Goal: Transaction & Acquisition: Purchase product/service

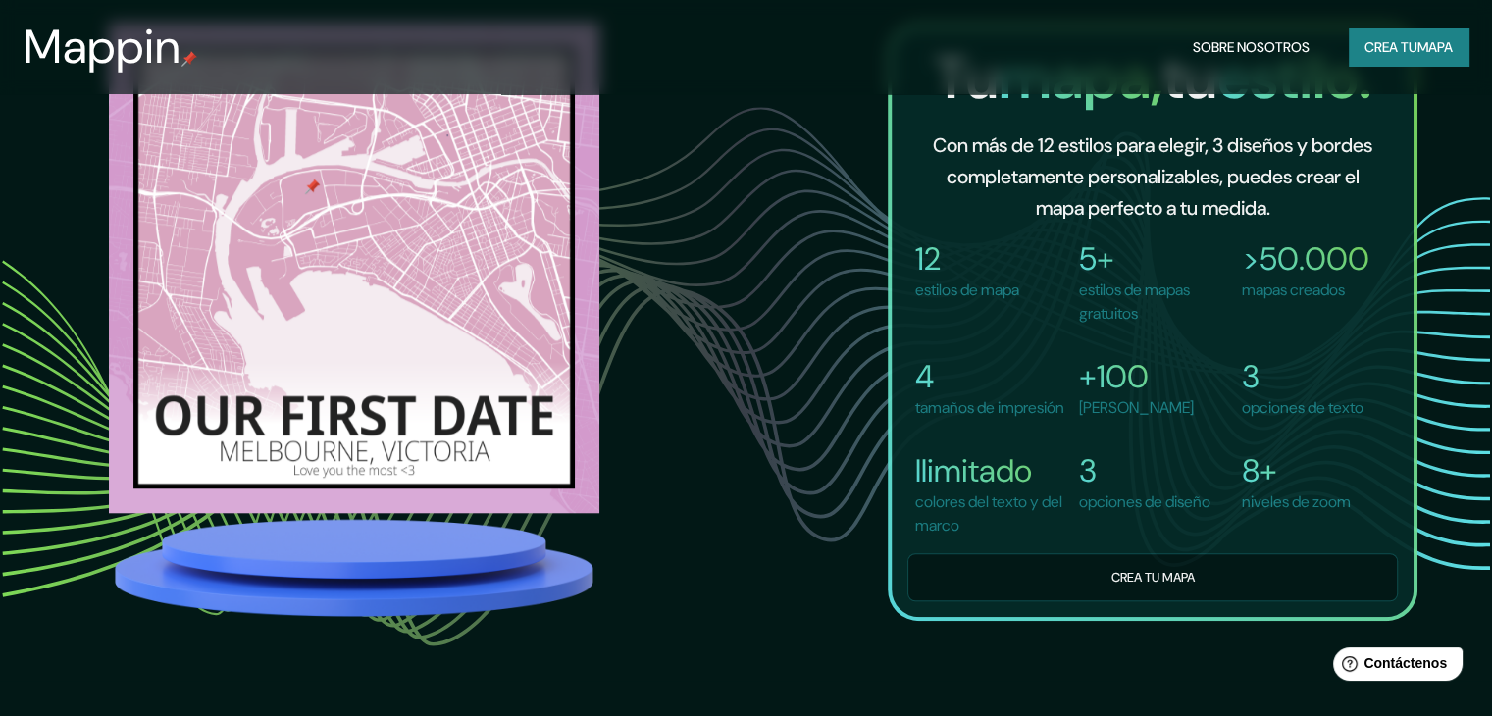
scroll to position [1468, 0]
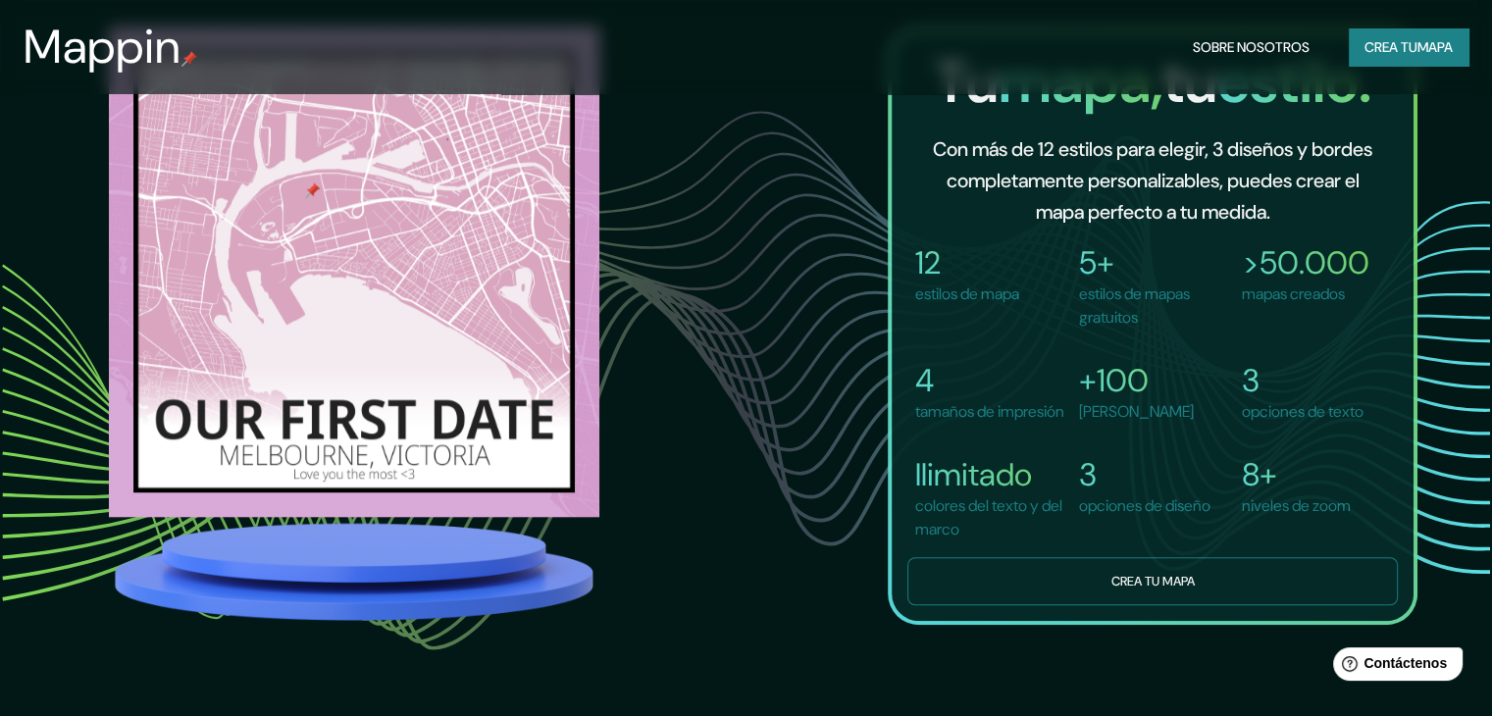
click at [1096, 582] on button "Crea tu mapa" at bounding box center [1153, 581] width 491 height 48
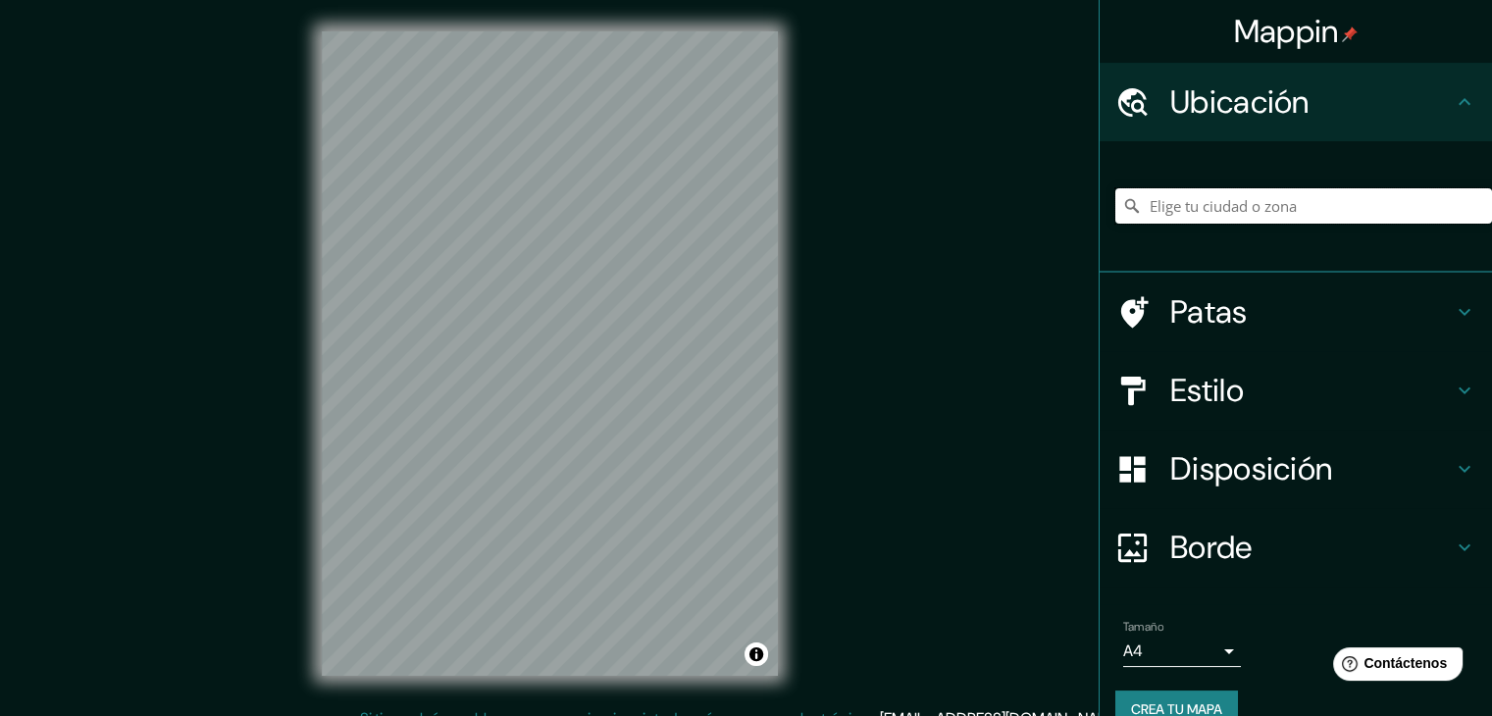
click at [1231, 206] on input "Elige tu ciudad o zona" at bounding box center [1304, 205] width 377 height 35
click at [1221, 210] on input "Elige tu ciudad o zona" at bounding box center [1304, 205] width 377 height 35
type input "Paiton, Probolinggo, Java Oriental, Indonesia"
click at [1471, 206] on icon "Claro" at bounding box center [1477, 206] width 12 height 12
click at [1339, 206] on input "Elige tu ciudad o zona" at bounding box center [1304, 205] width 377 height 35
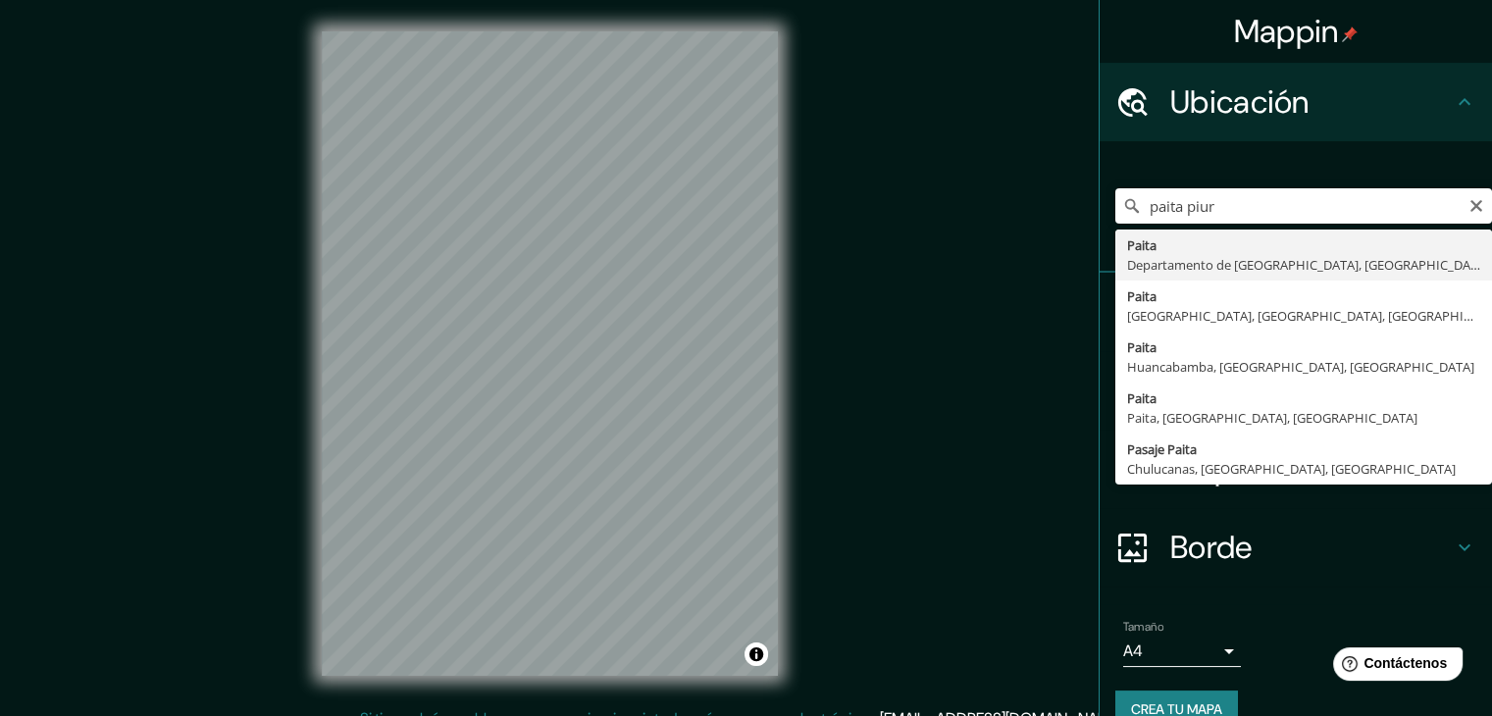
type input "Paita, [GEOGRAPHIC_DATA], [GEOGRAPHIC_DATA]"
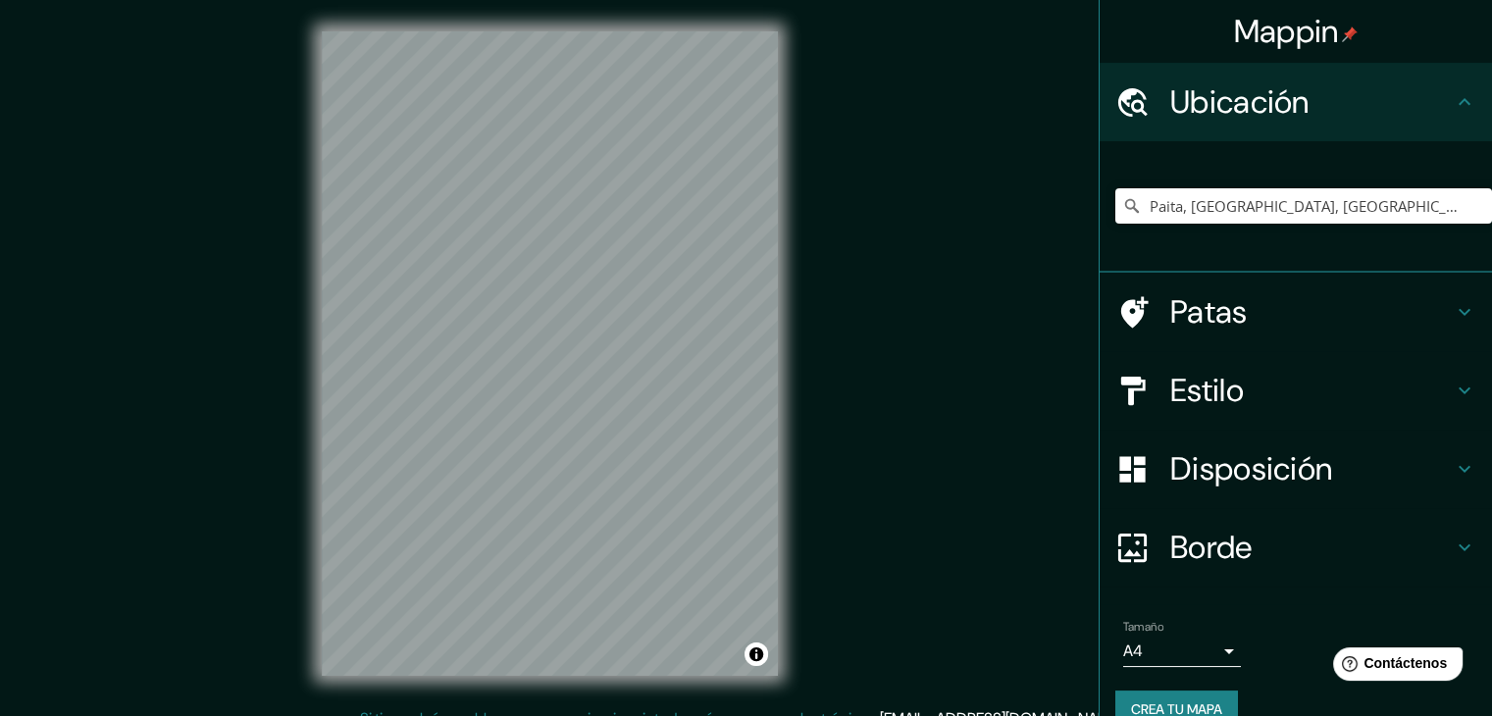
click at [1256, 382] on h4 "Estilo" at bounding box center [1312, 390] width 283 height 39
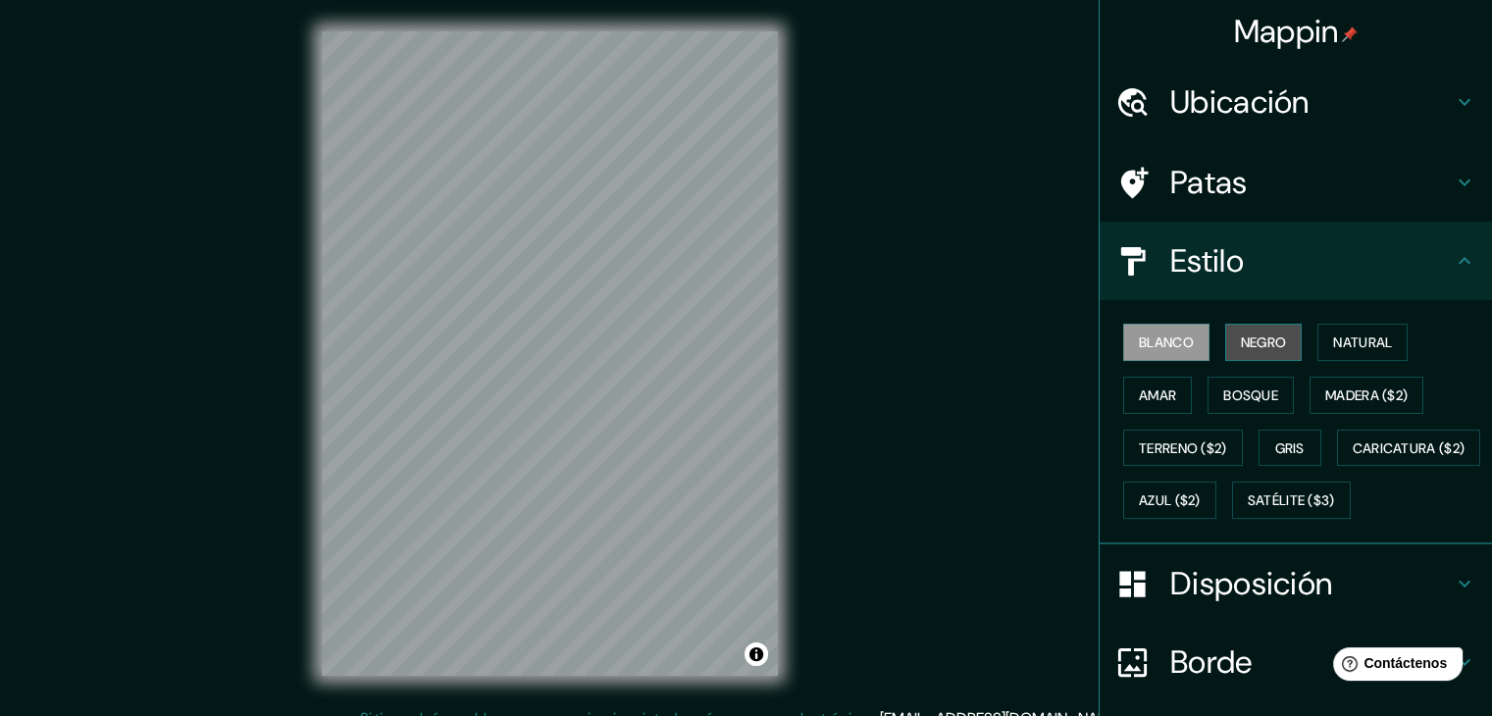
click at [1226, 331] on button "Negro" at bounding box center [1264, 342] width 78 height 37
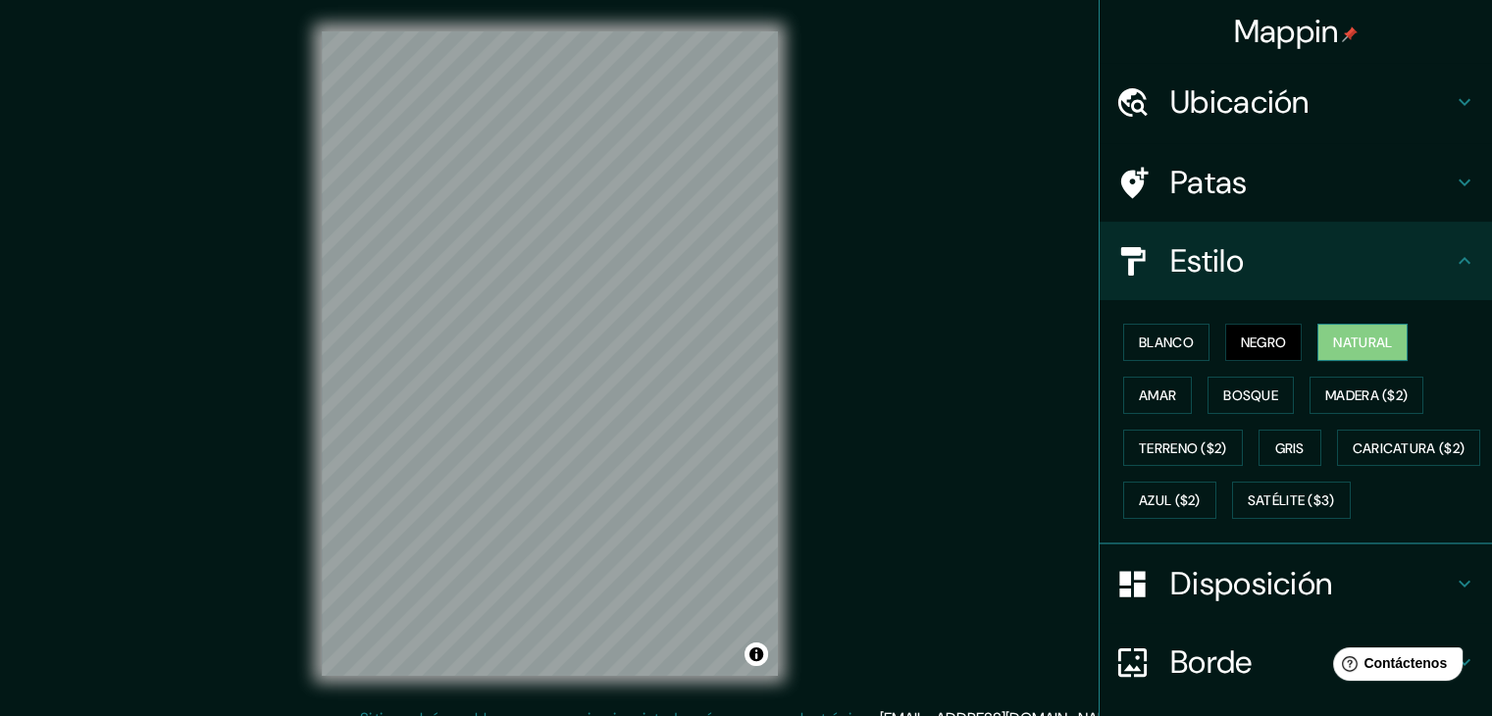
click at [1355, 335] on font "Natural" at bounding box center [1362, 343] width 59 height 18
click at [1139, 388] on font "Amar" at bounding box center [1157, 396] width 37 height 18
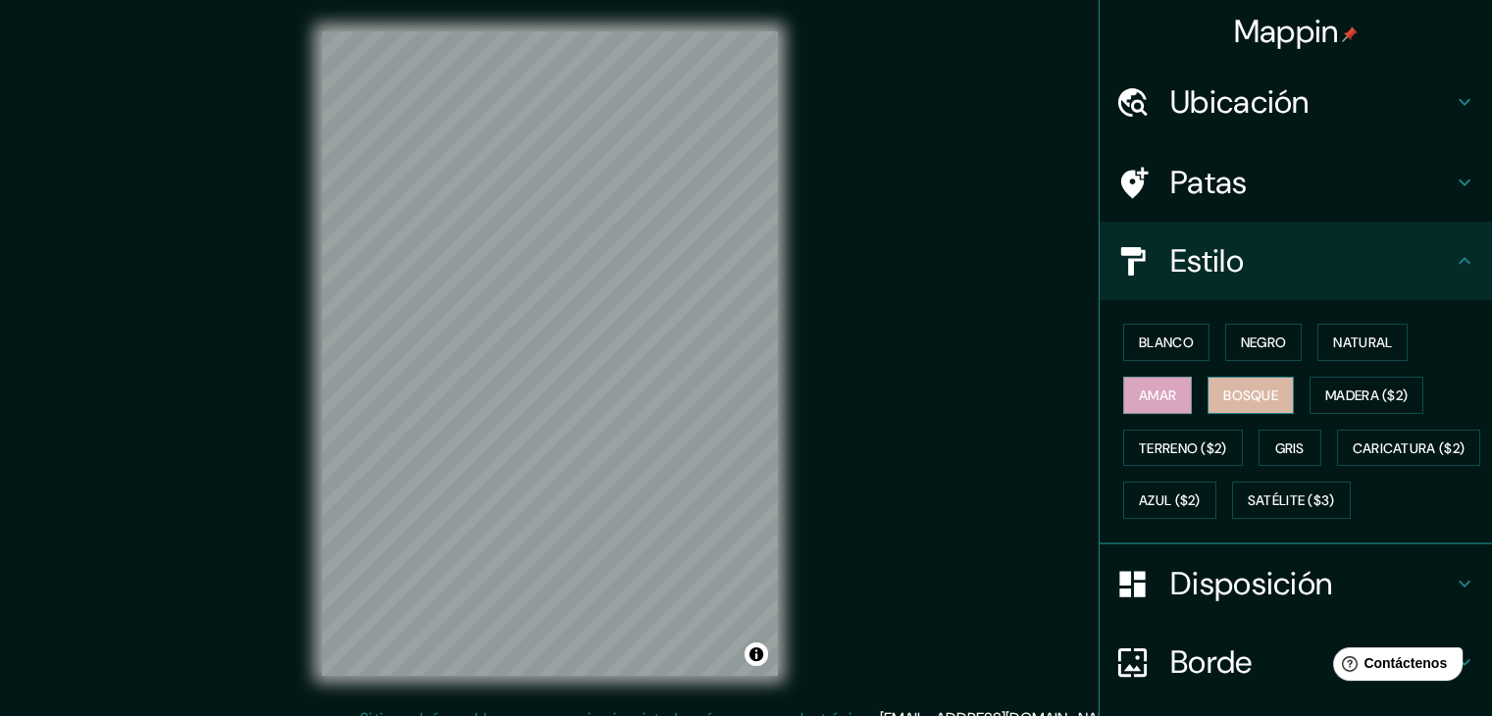
click at [1240, 391] on font "Bosque" at bounding box center [1250, 396] width 55 height 18
click at [1339, 390] on font "Madera ($2)" at bounding box center [1367, 396] width 82 height 18
click at [1143, 400] on font "Amar" at bounding box center [1157, 396] width 37 height 18
click at [1204, 436] on font "Terreno ($2)" at bounding box center [1183, 449] width 88 height 26
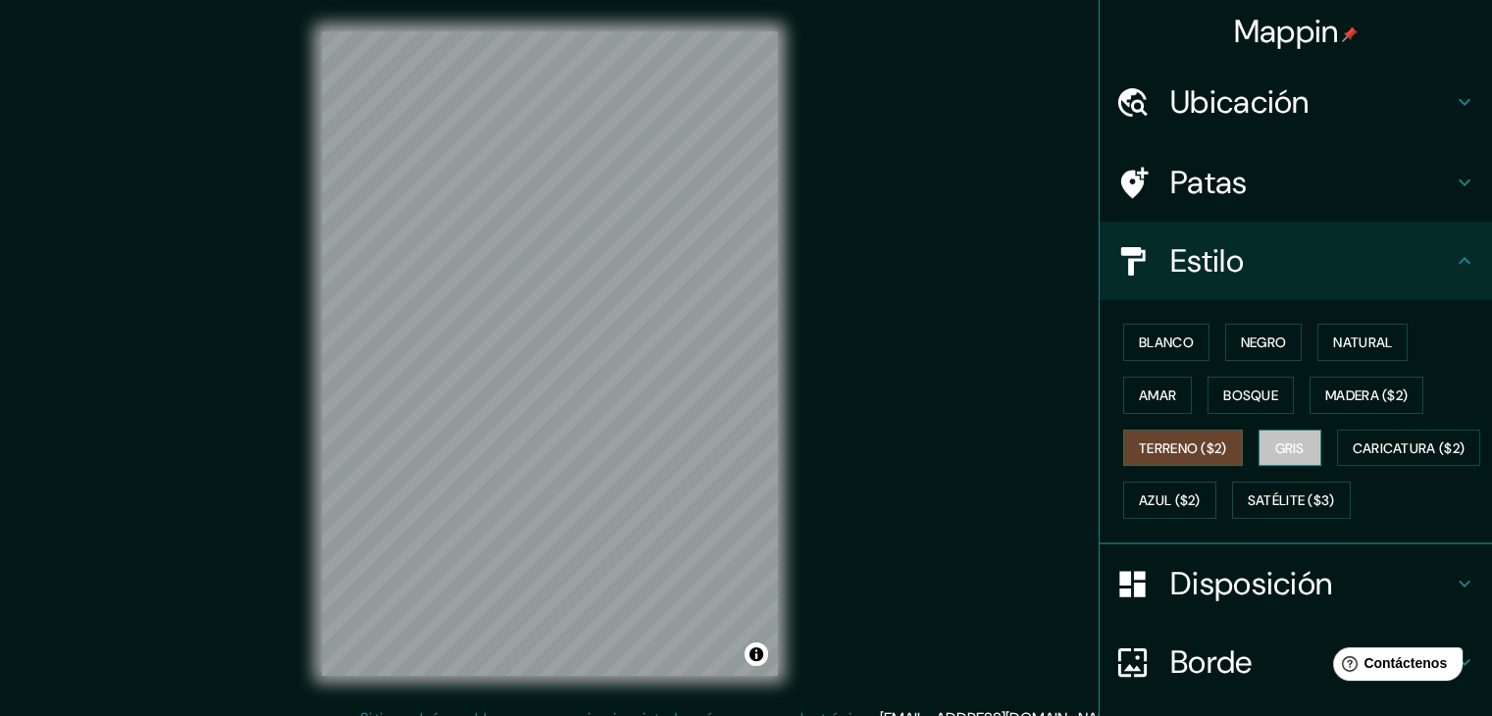
click at [1287, 452] on font "Gris" at bounding box center [1289, 449] width 29 height 18
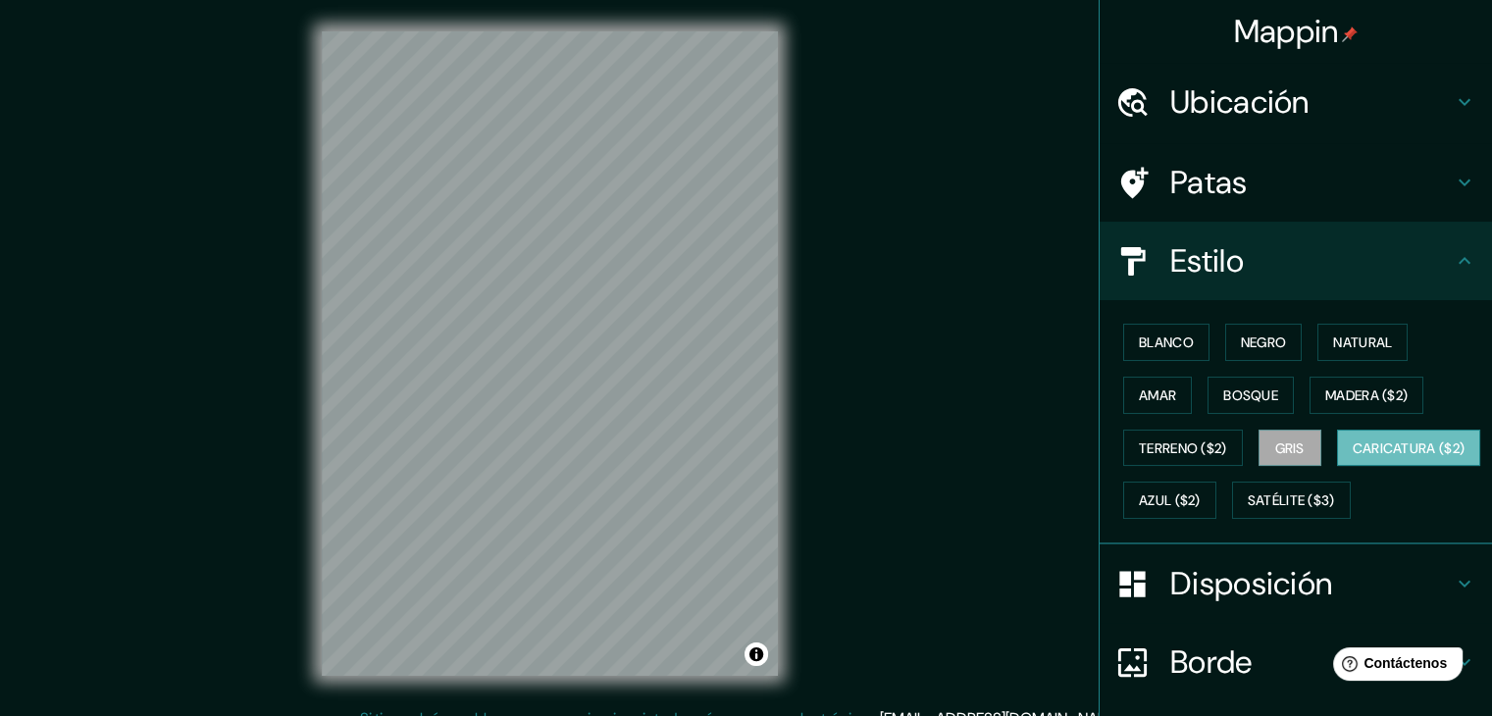
click at [1353, 457] on font "Caricatura ($2)" at bounding box center [1409, 449] width 113 height 18
click at [1201, 488] on font "Azul ($2)" at bounding box center [1170, 501] width 62 height 26
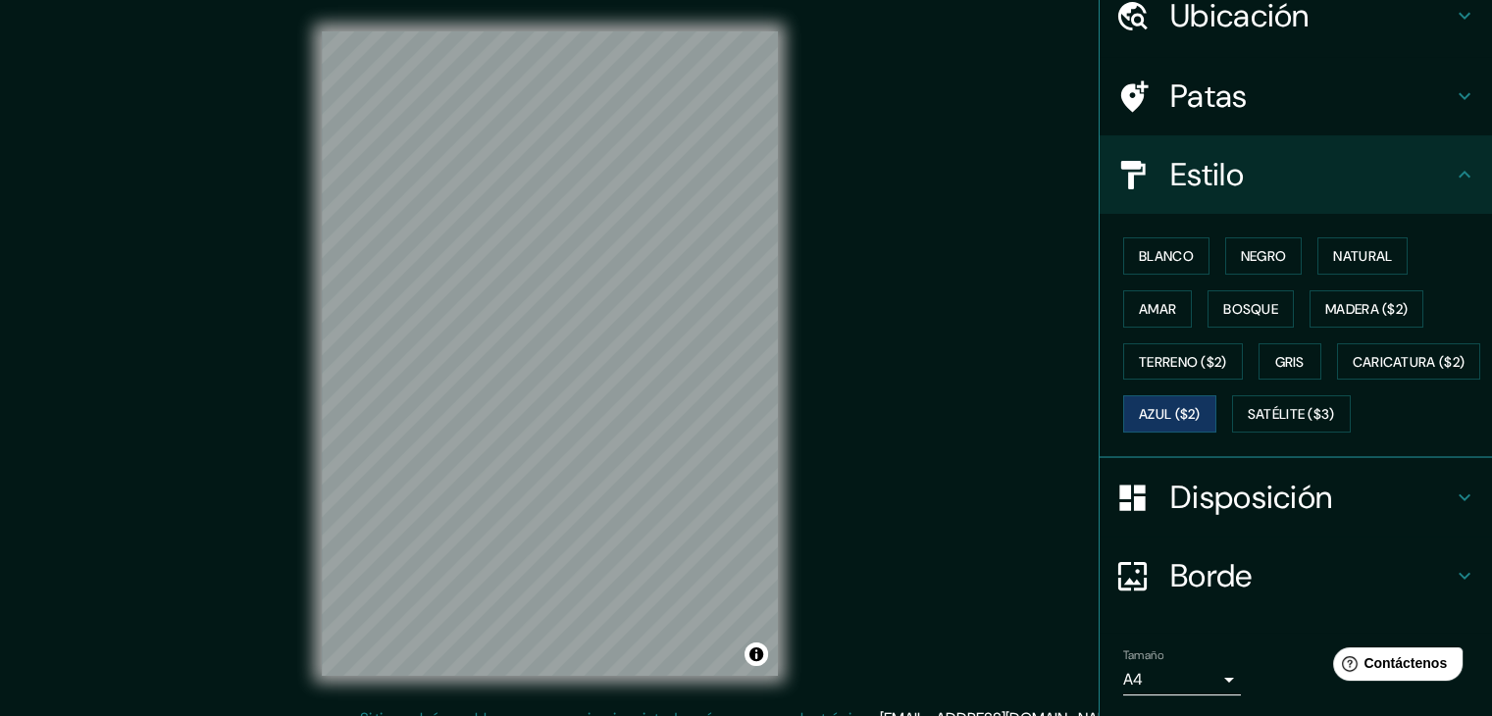
scroll to position [198, 0]
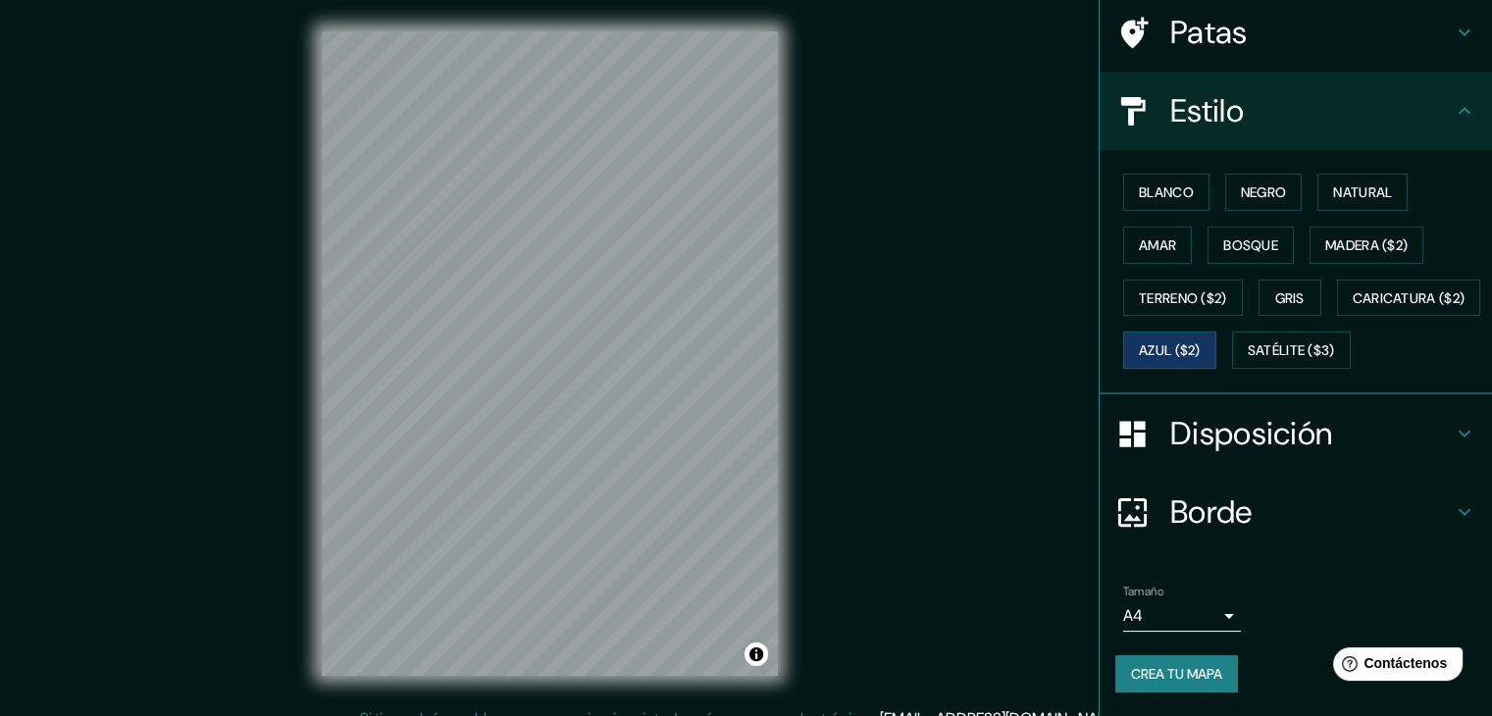
click at [1319, 442] on font "Disposición" at bounding box center [1252, 433] width 162 height 41
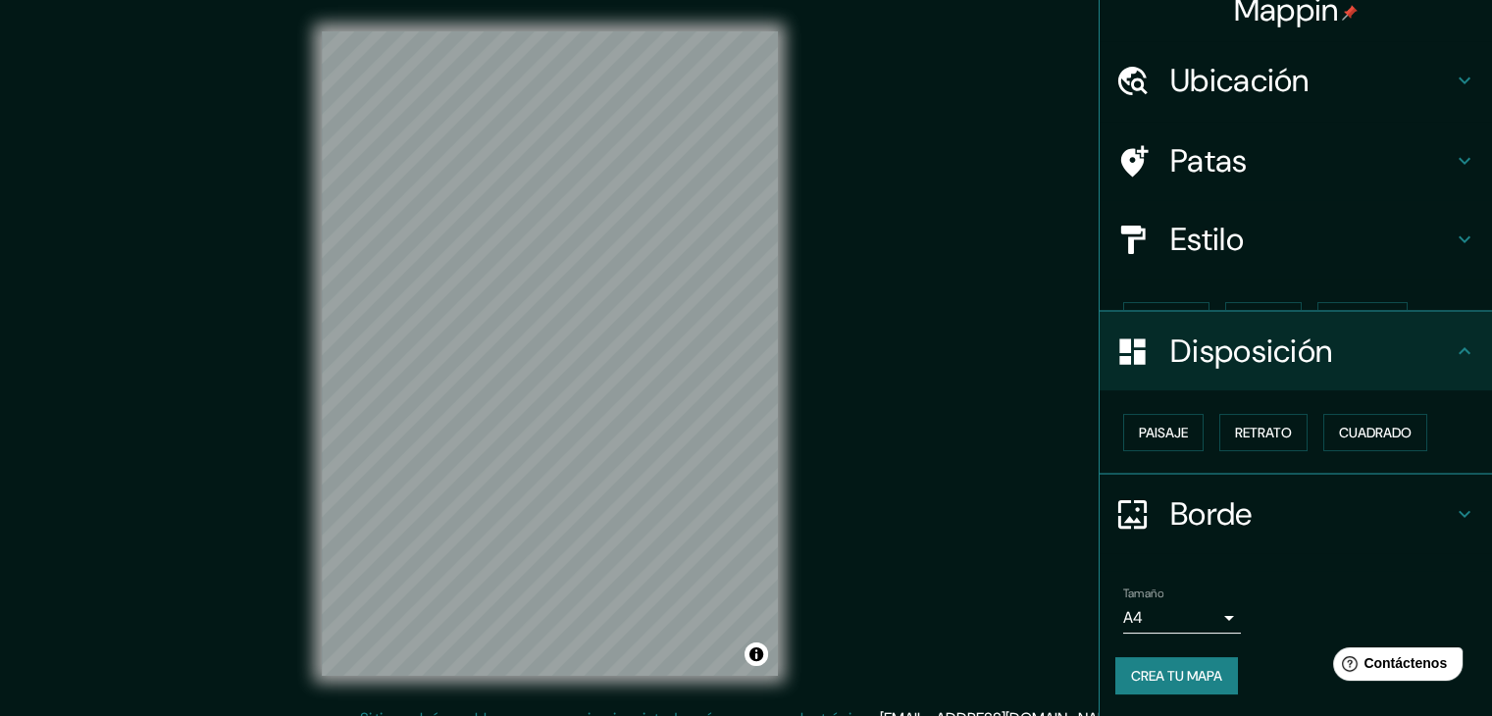
scroll to position [0, 0]
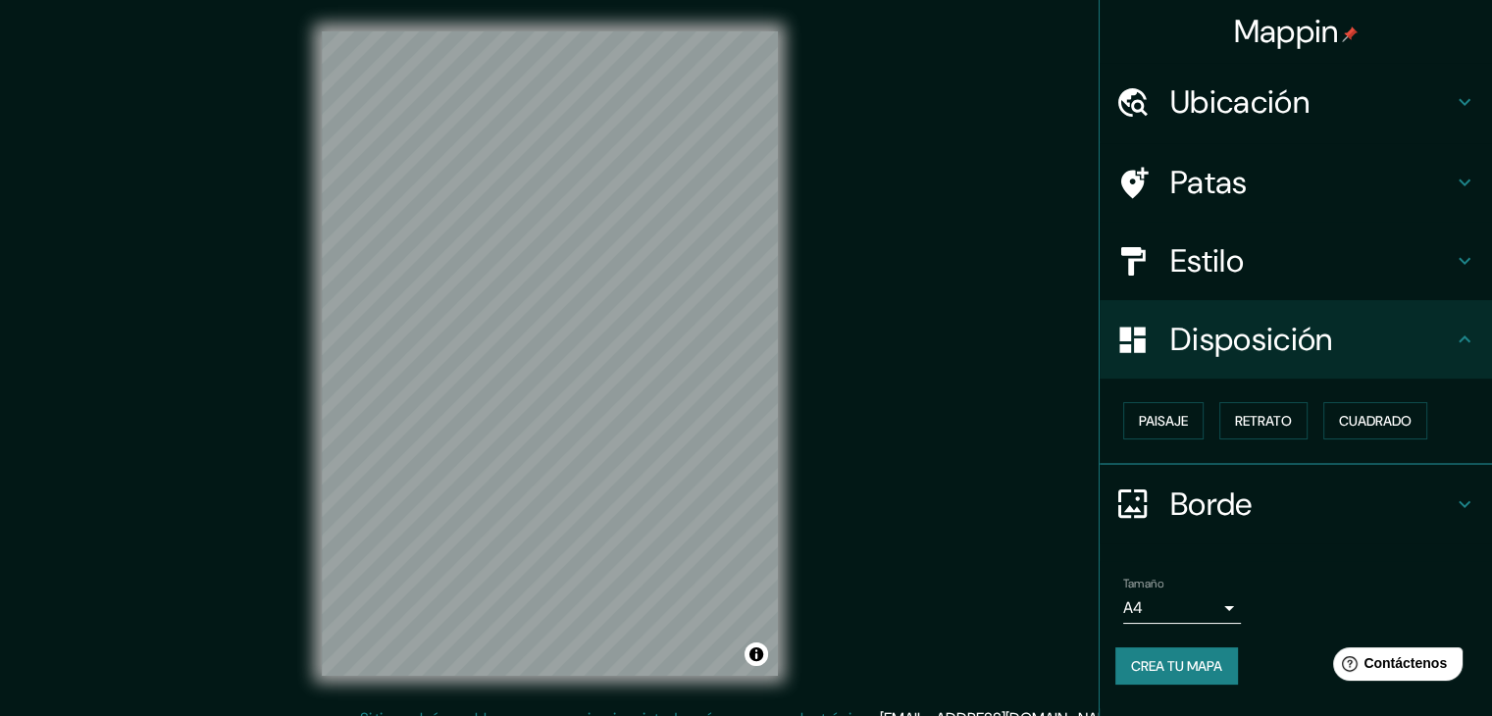
click at [1257, 342] on font "Disposición" at bounding box center [1252, 339] width 162 height 41
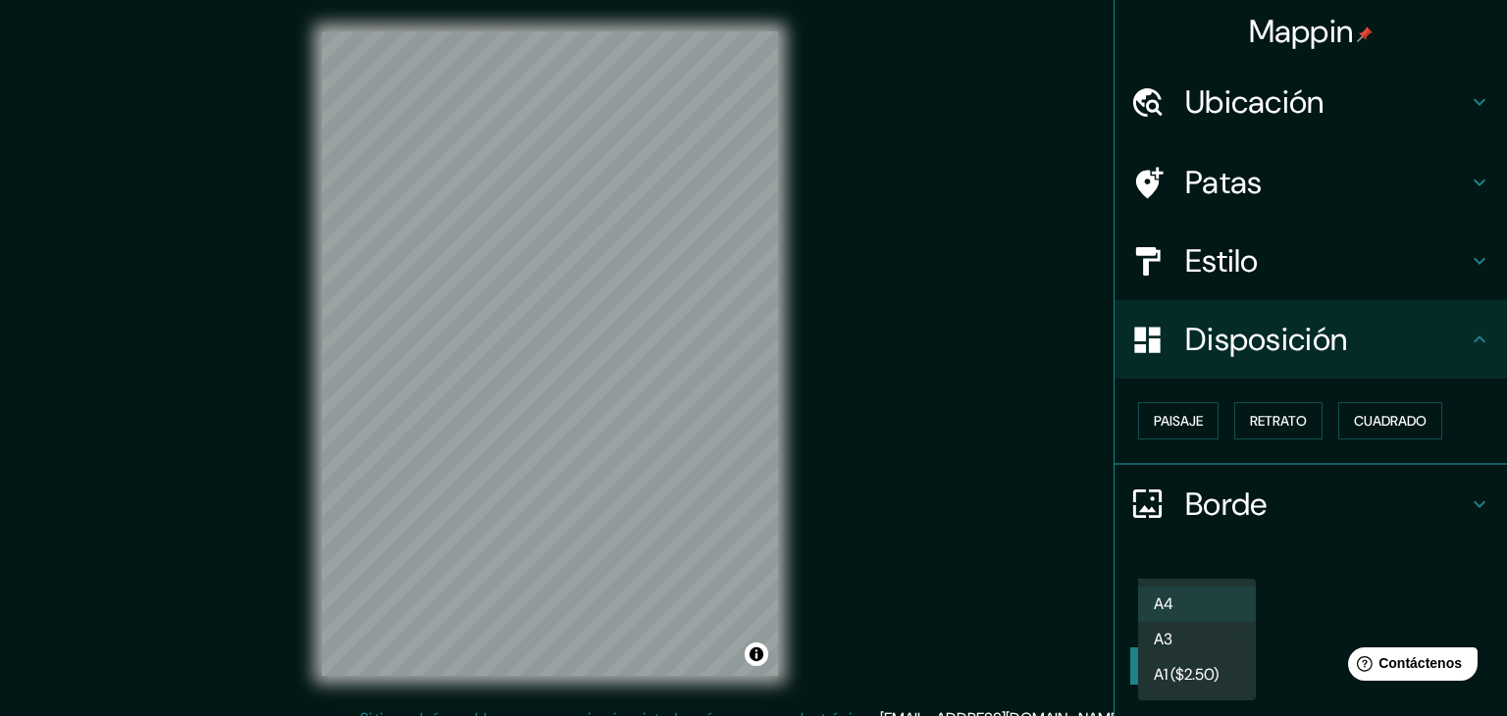
click at [1205, 592] on body "Mappin Ubicación Paita, Departamento de Piura, Perú Patas Estilo Disposición Pa…" at bounding box center [753, 358] width 1507 height 716
click at [1203, 645] on li "A3" at bounding box center [1197, 641] width 118 height 36
type input "a4"
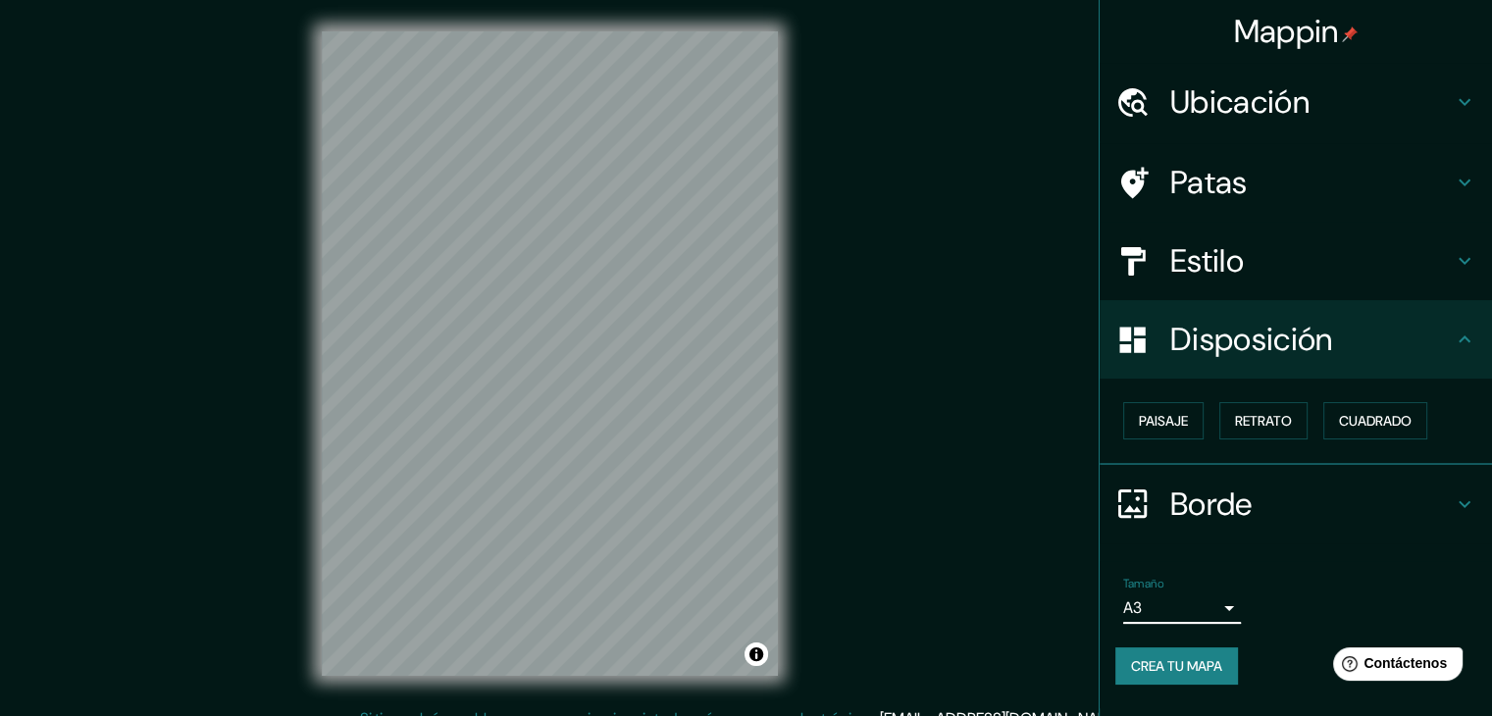
click at [1193, 665] on font "Crea tu mapa" at bounding box center [1176, 666] width 91 height 18
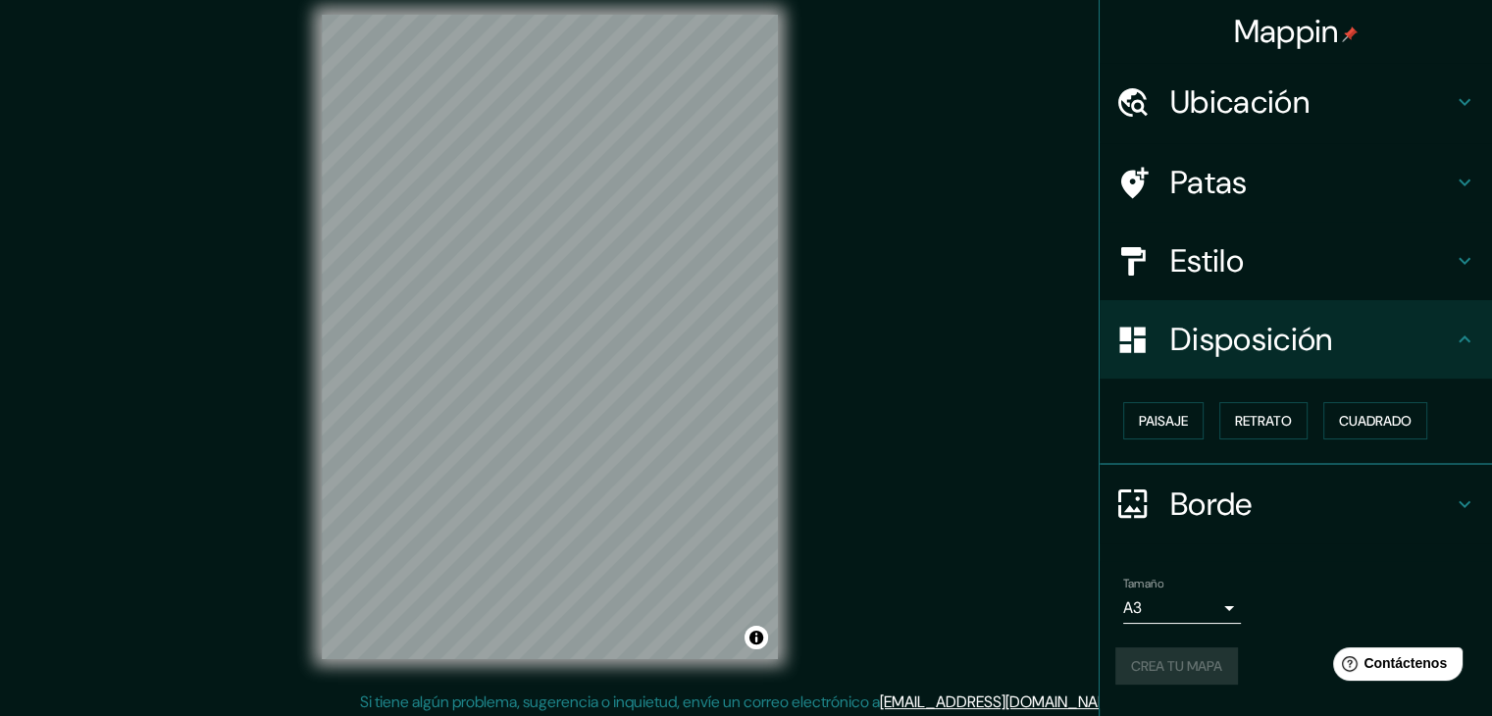
scroll to position [23, 0]
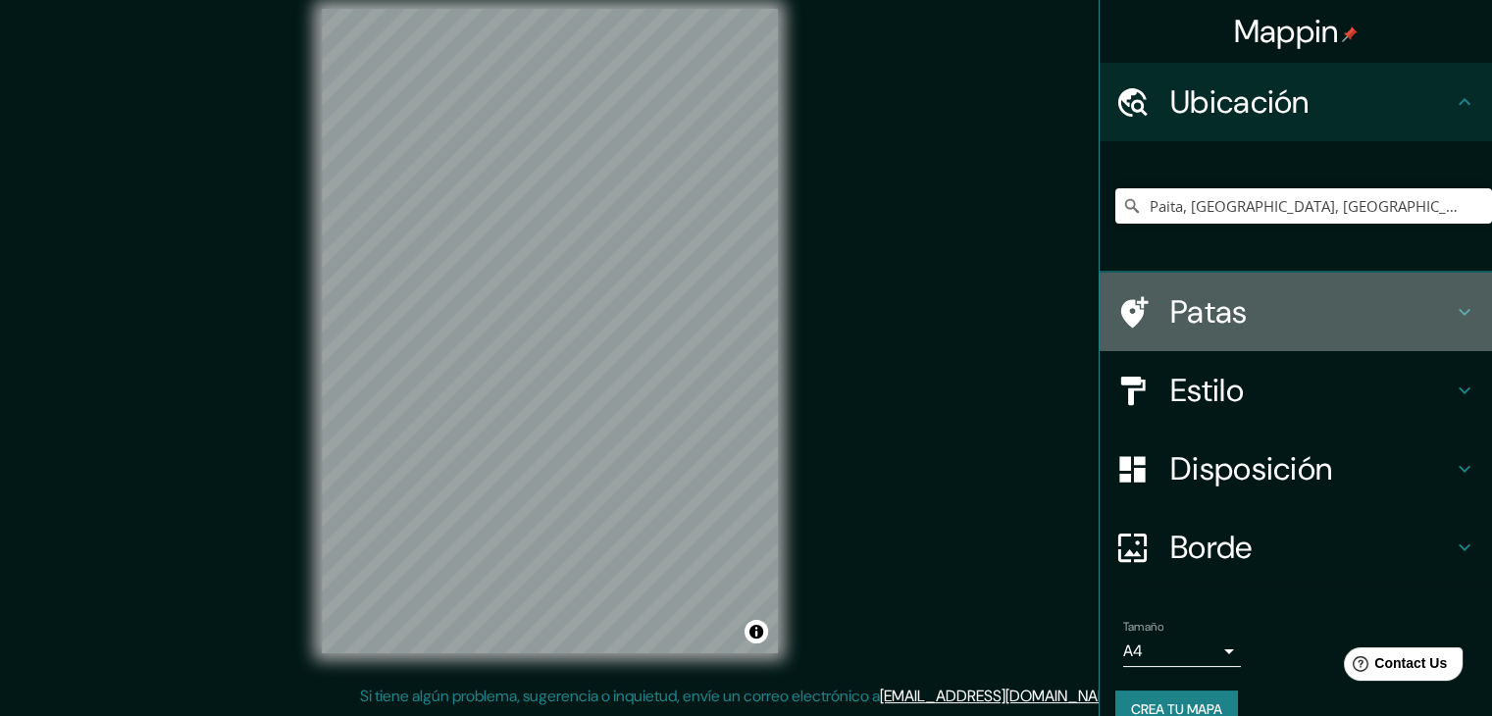
click at [1246, 327] on h4 "Patas" at bounding box center [1312, 311] width 283 height 39
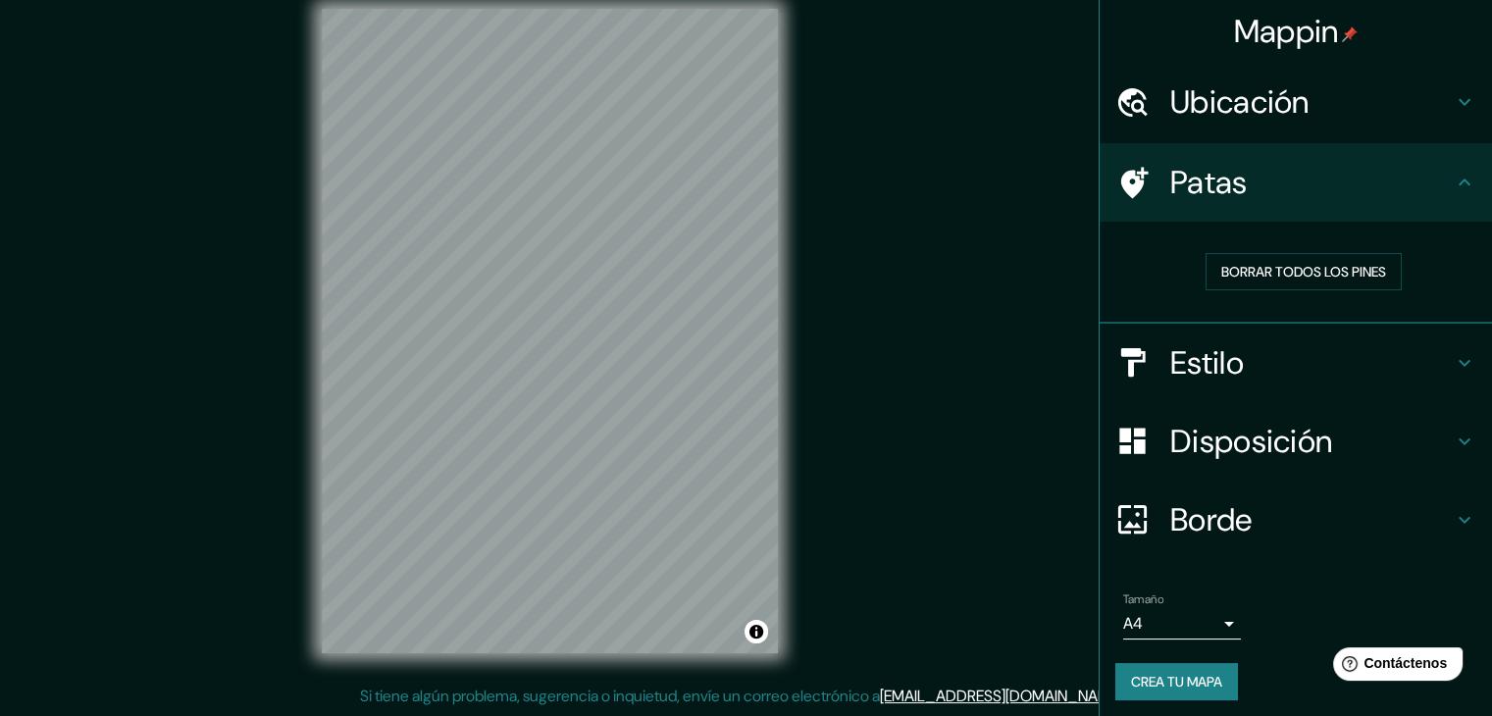
click at [1260, 201] on div "Patas" at bounding box center [1296, 182] width 392 height 78
click at [1236, 343] on h4 "Estilo" at bounding box center [1312, 362] width 283 height 39
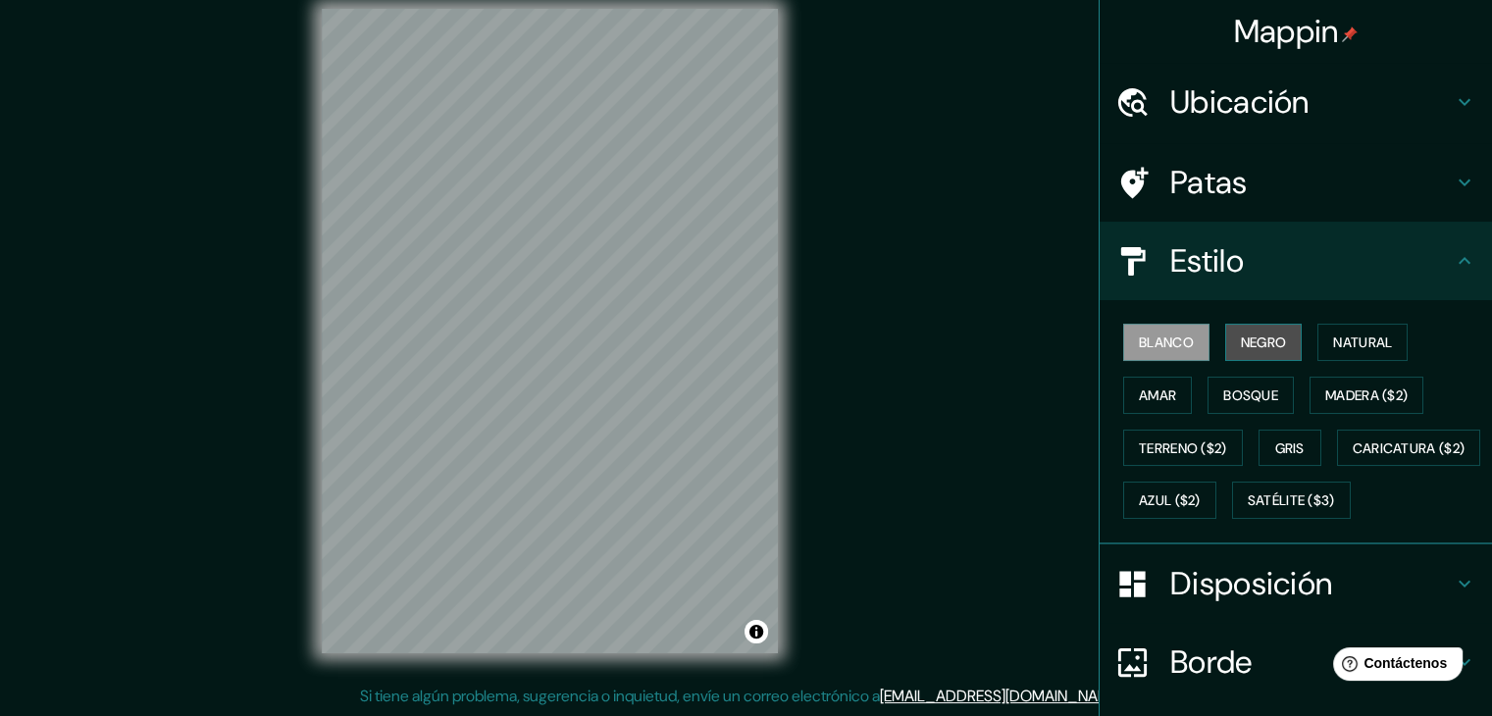
click at [1249, 338] on font "Negro" at bounding box center [1264, 343] width 46 height 18
click at [1234, 96] on font "Ubicación" at bounding box center [1240, 101] width 139 height 41
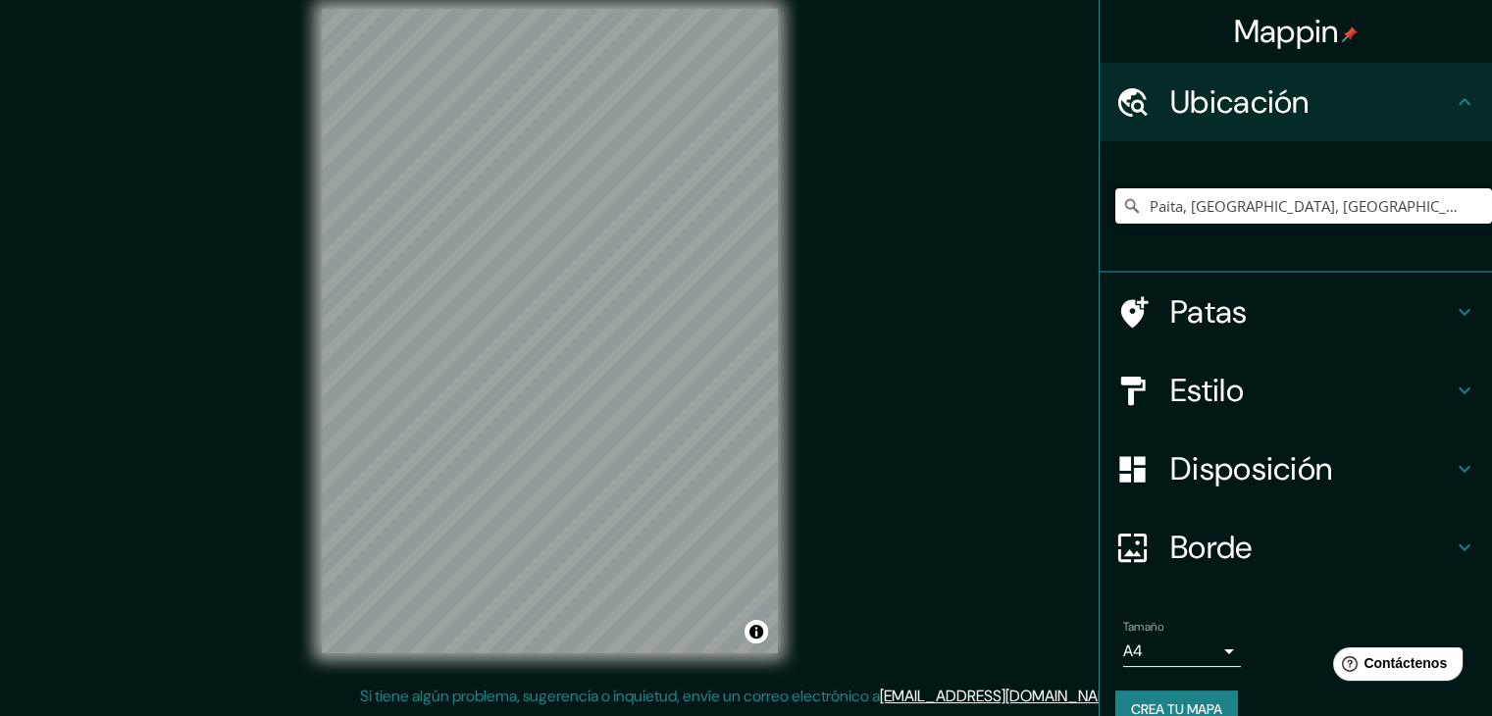
click at [1270, 203] on input "Paita, [GEOGRAPHIC_DATA], [GEOGRAPHIC_DATA]" at bounding box center [1304, 205] width 377 height 35
click at [1386, 208] on input "Paita, [GEOGRAPHIC_DATA], [GEOGRAPHIC_DATA]" at bounding box center [1304, 205] width 377 height 35
drag, startPoint x: 1387, startPoint y: 206, endPoint x: 909, endPoint y: 202, distance: 478.8
click at [909, 202] on div "Mappin Ubicación Paita, [GEOGRAPHIC_DATA], [GEOGRAPHIC_DATA] Patas Estilo Dispo…" at bounding box center [746, 346] width 1492 height 739
click at [1399, 215] on input "Paita, [GEOGRAPHIC_DATA], [GEOGRAPHIC_DATA]" at bounding box center [1304, 205] width 377 height 35
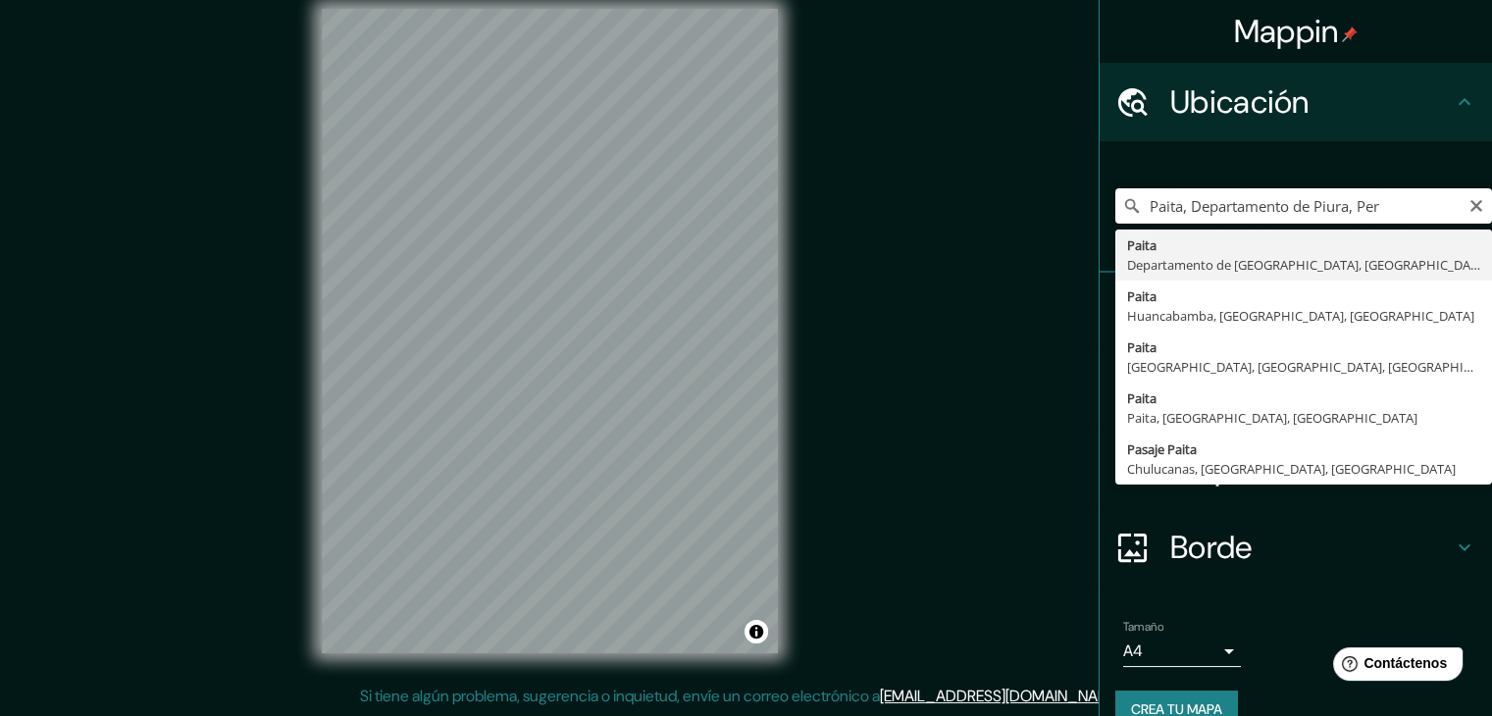
type input "Paita, [GEOGRAPHIC_DATA], [GEOGRAPHIC_DATA]"
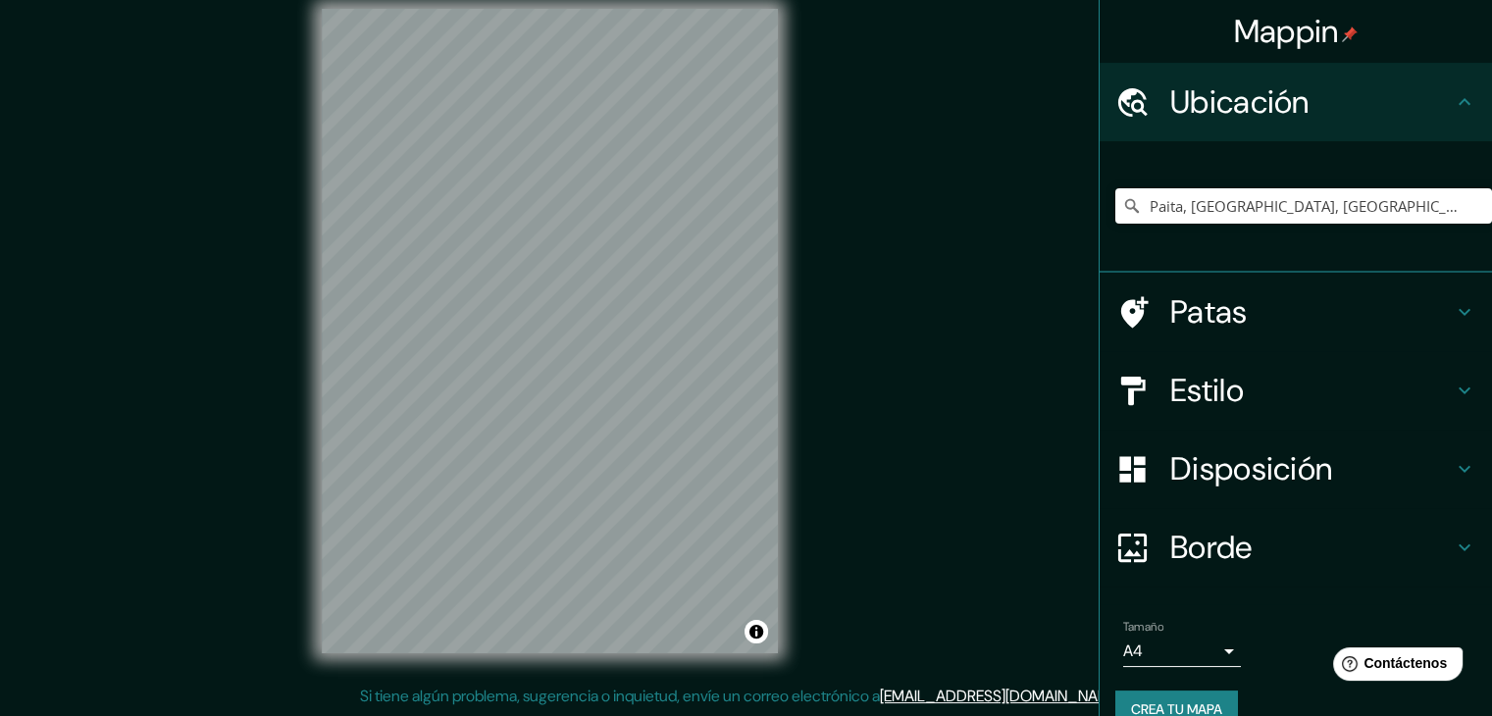
click at [1189, 372] on font "Estilo" at bounding box center [1208, 390] width 74 height 41
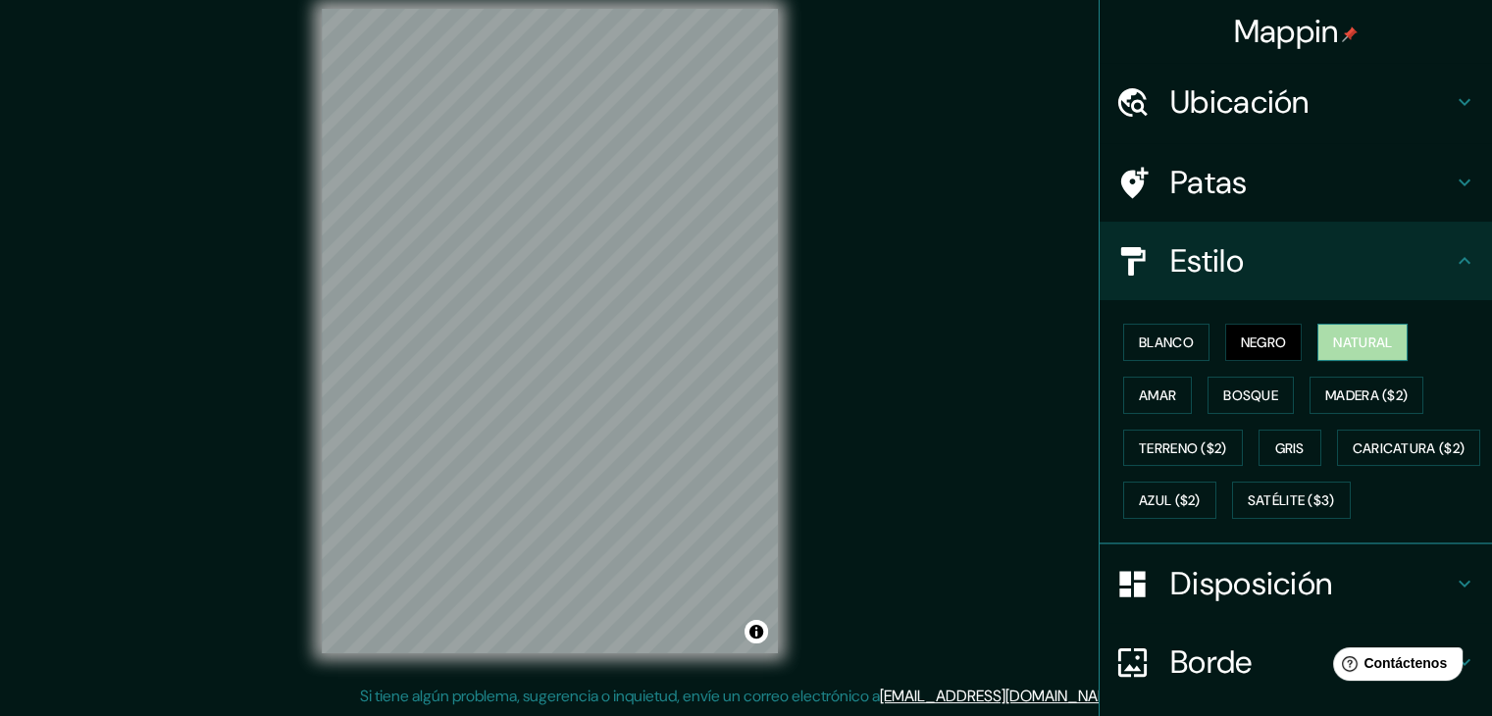
click at [1350, 337] on font "Natural" at bounding box center [1362, 343] width 59 height 18
